Goal: Task Accomplishment & Management: Manage account settings

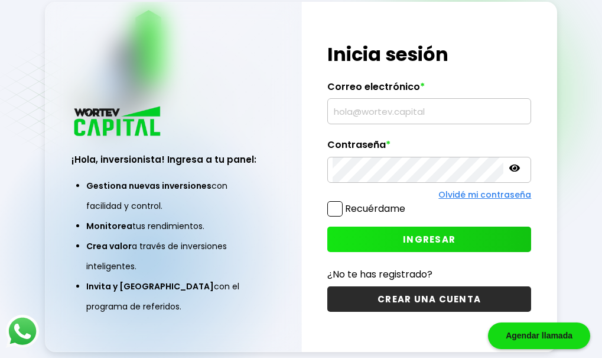
scroll to position [59, 0]
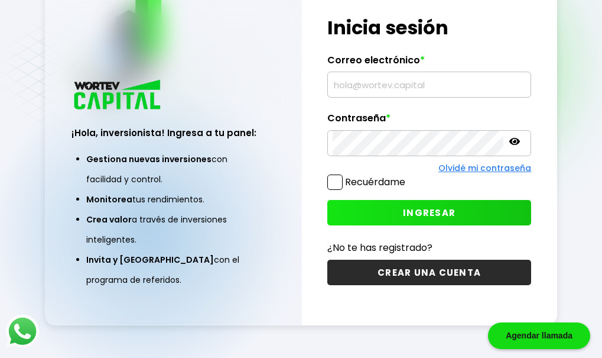
click at [369, 86] on input "text" at bounding box center [430, 84] width 194 height 25
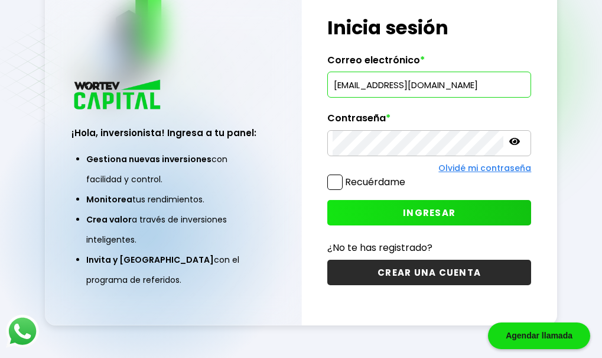
type input "[EMAIL_ADDRESS][DOMAIN_NAME]"
click at [424, 215] on span "INGRESAR" at bounding box center [429, 212] width 53 height 12
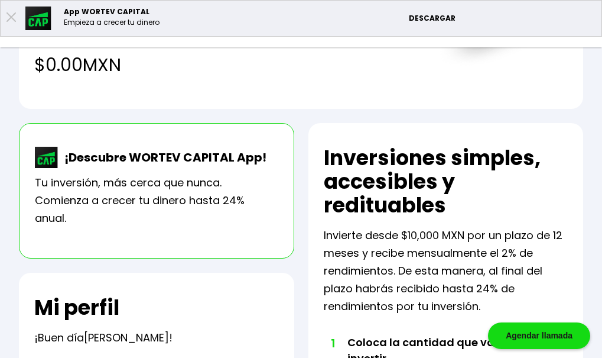
scroll to position [192, 0]
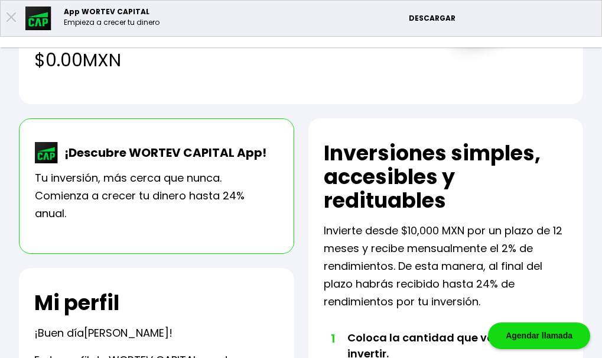
click at [582, 22] on p "Cuenta" at bounding box center [570, 20] width 32 height 18
click at [550, 76] on li "Cerrar sesión" at bounding box center [558, 79] width 95 height 24
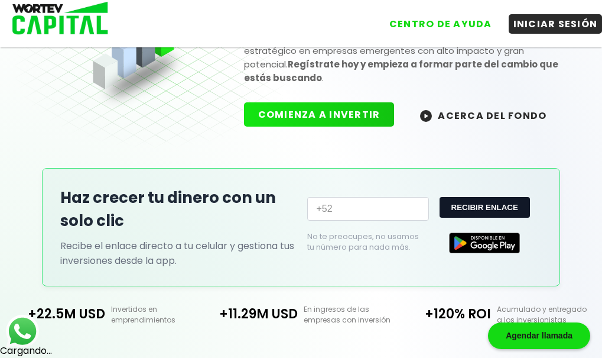
scroll to position [192, 0]
